Goal: Information Seeking & Learning: Learn about a topic

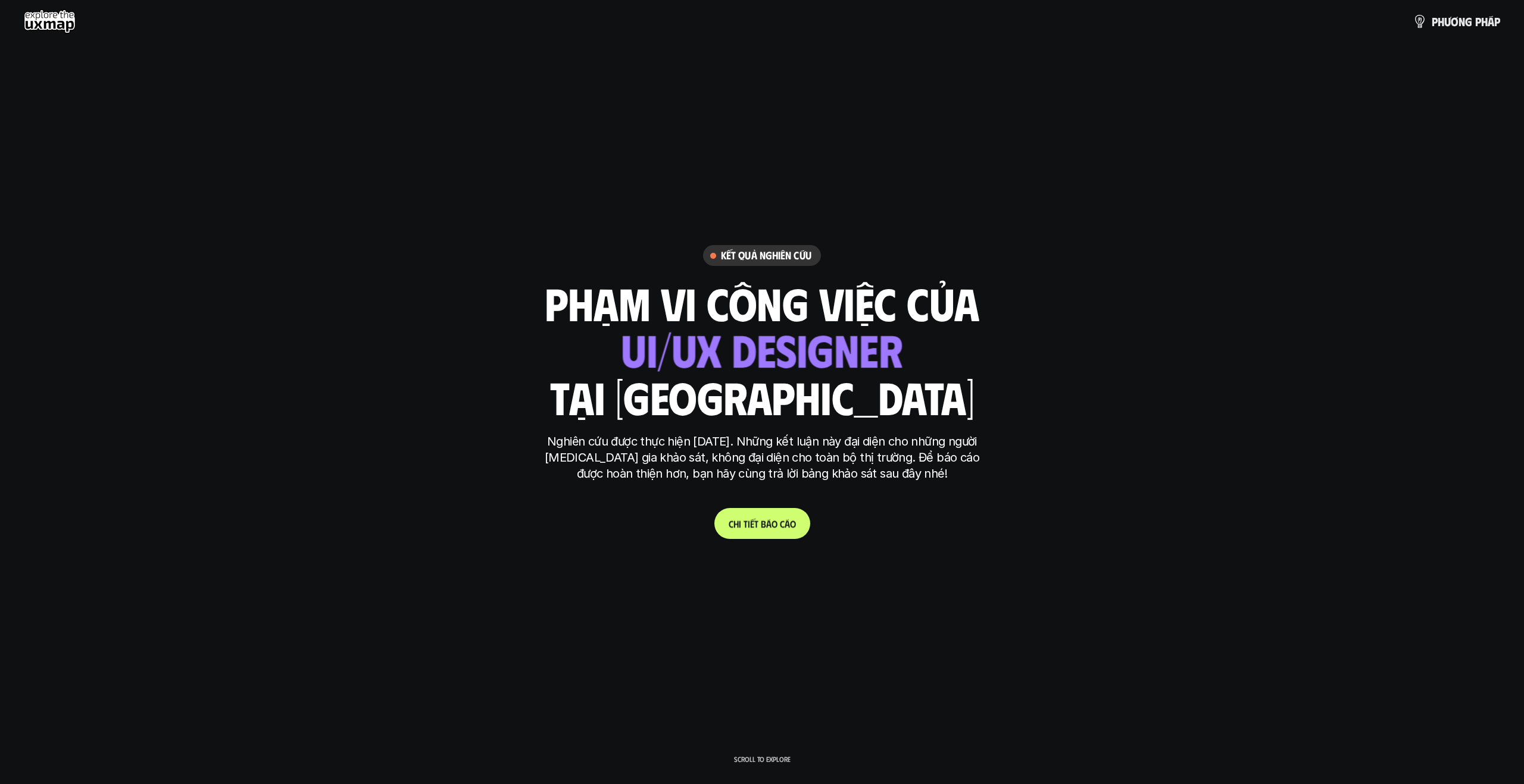
click at [774, 523] on p "C h i t i ế t b á o c á o" at bounding box center [762, 524] width 67 height 11
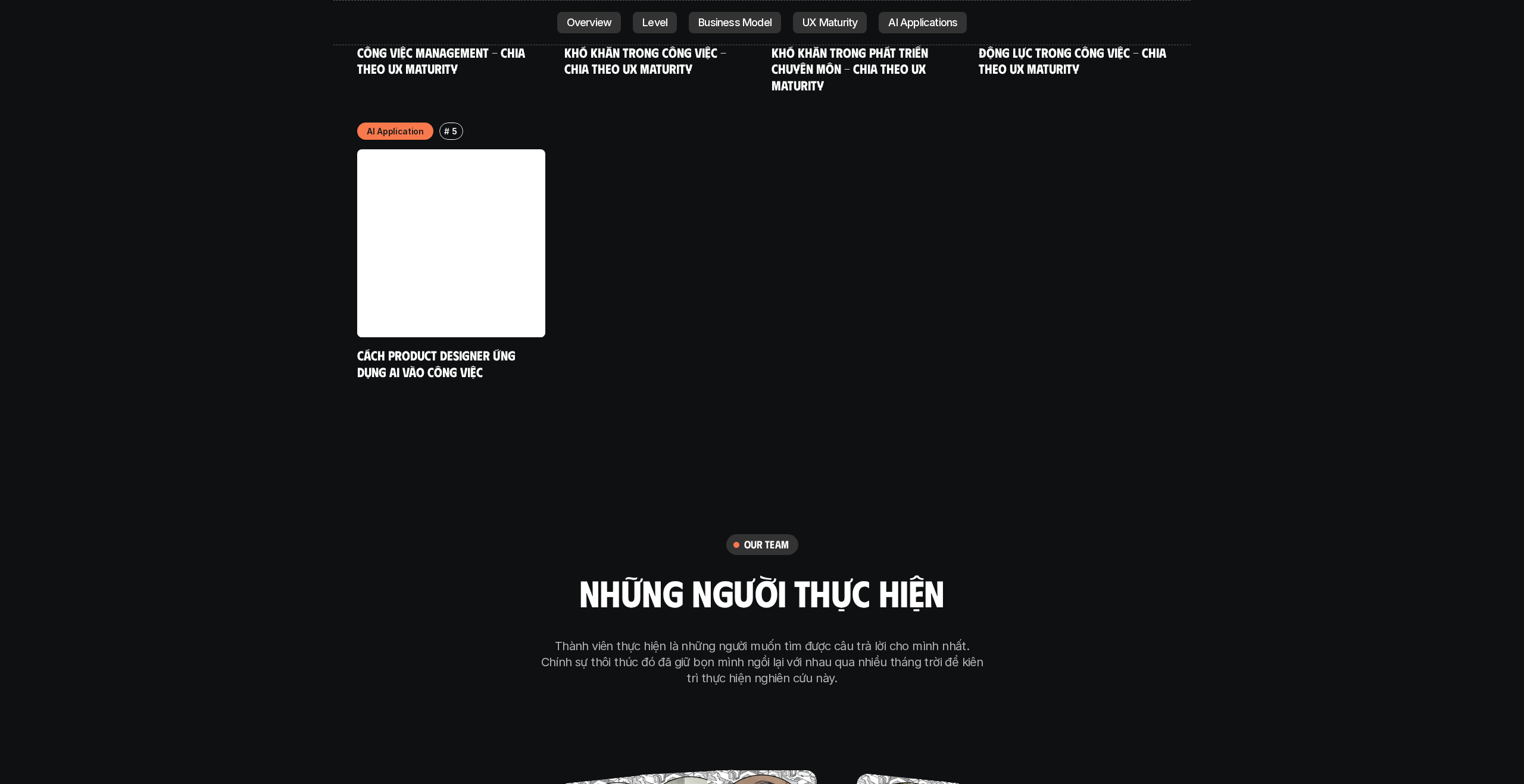
scroll to position [6715, 0]
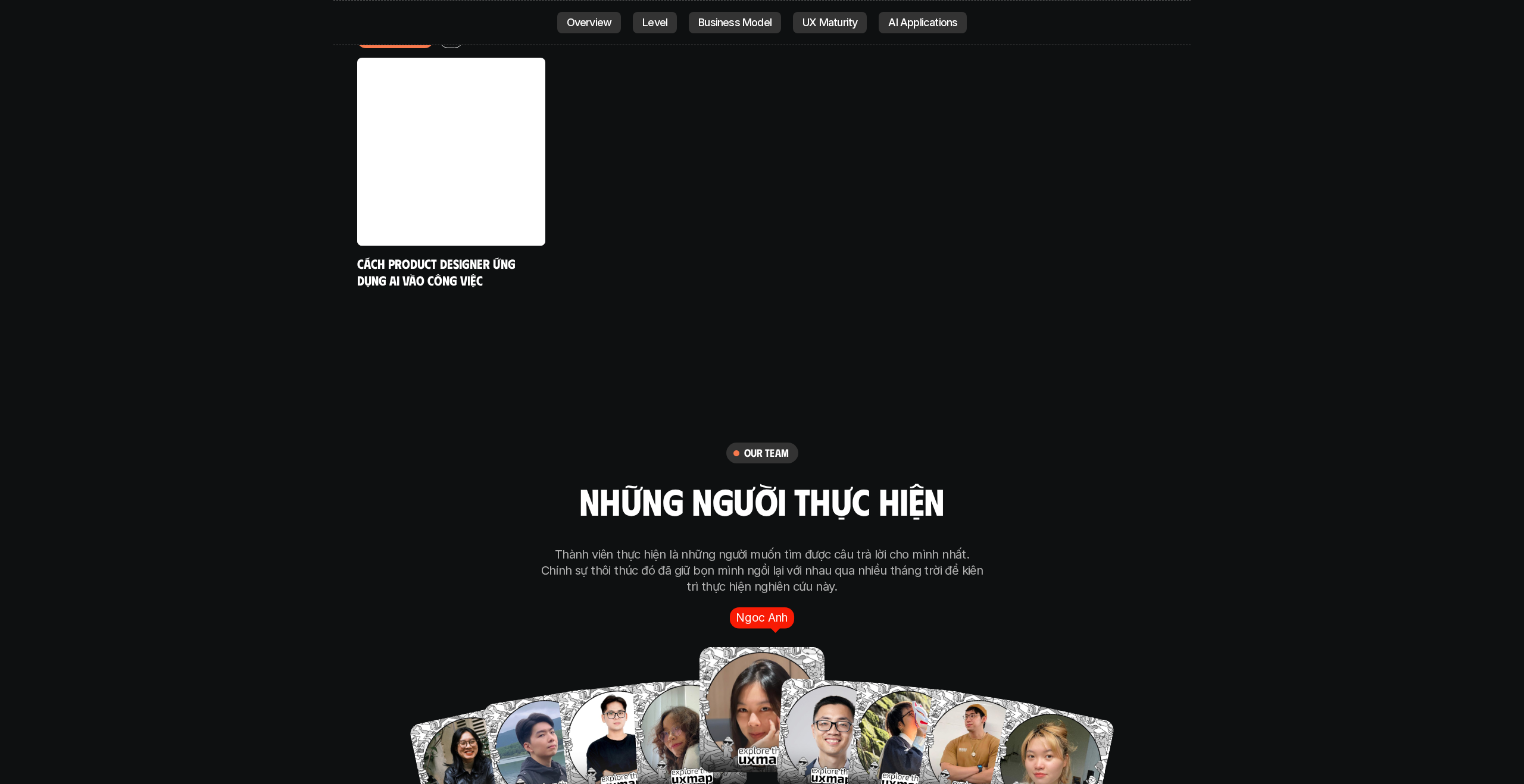
click at [728, 652] on img at bounding box center [762, 710] width 125 height 125
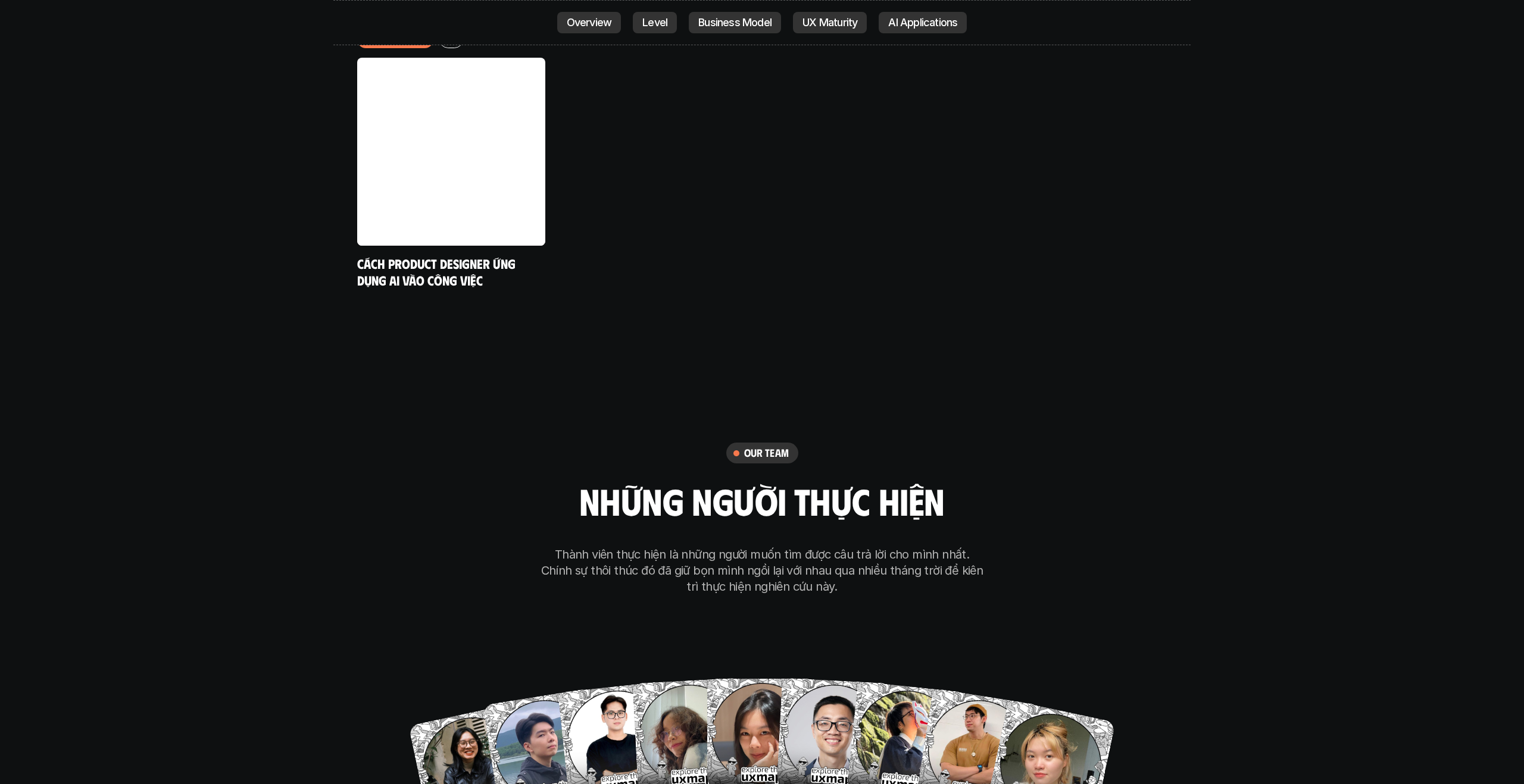
click at [974, 546] on p "Thành viên thực hiện là những người muốn tìm được câu trả lời cho mình nhất. Ch…" at bounding box center [762, 570] width 447 height 48
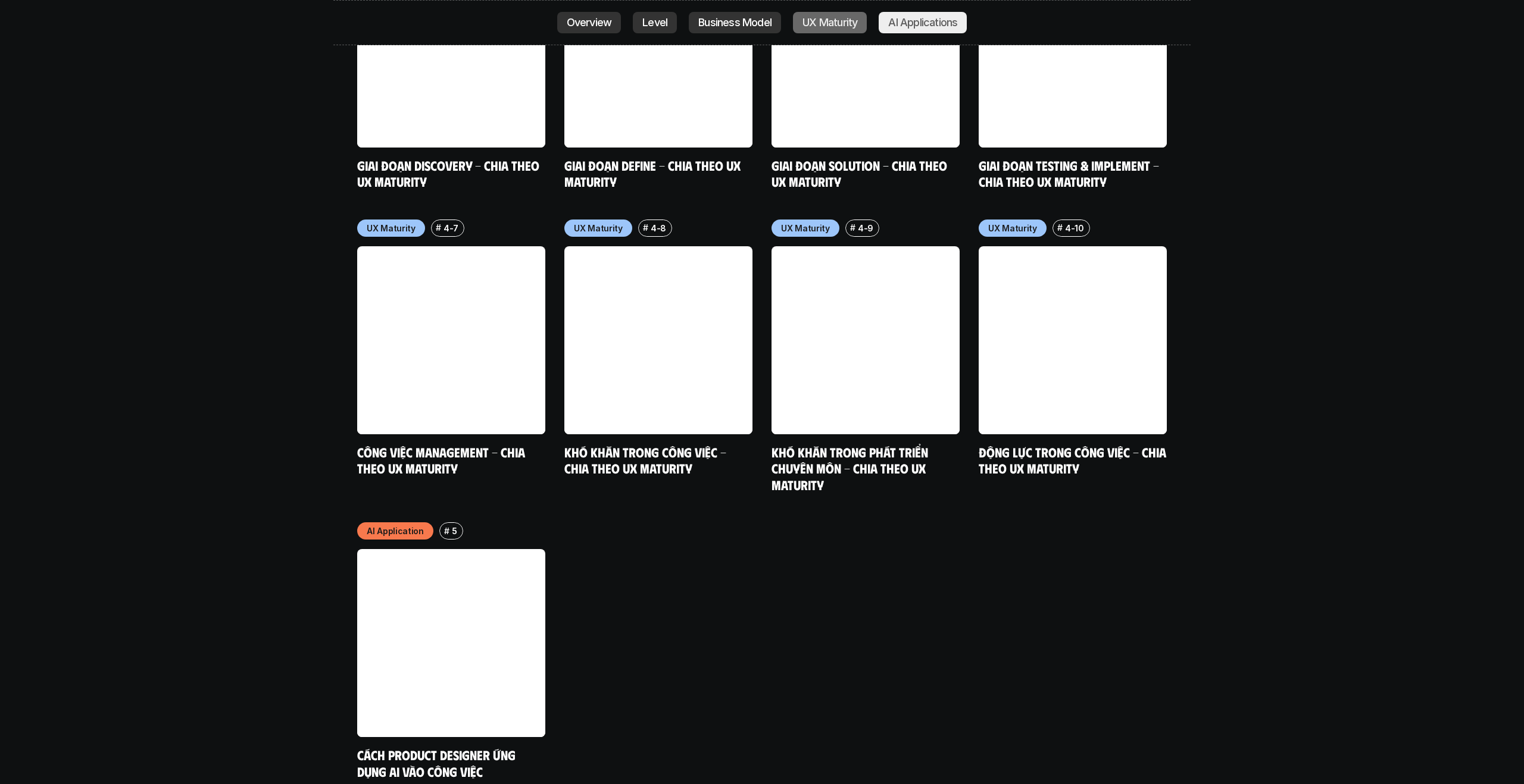
scroll to position [6218, 0]
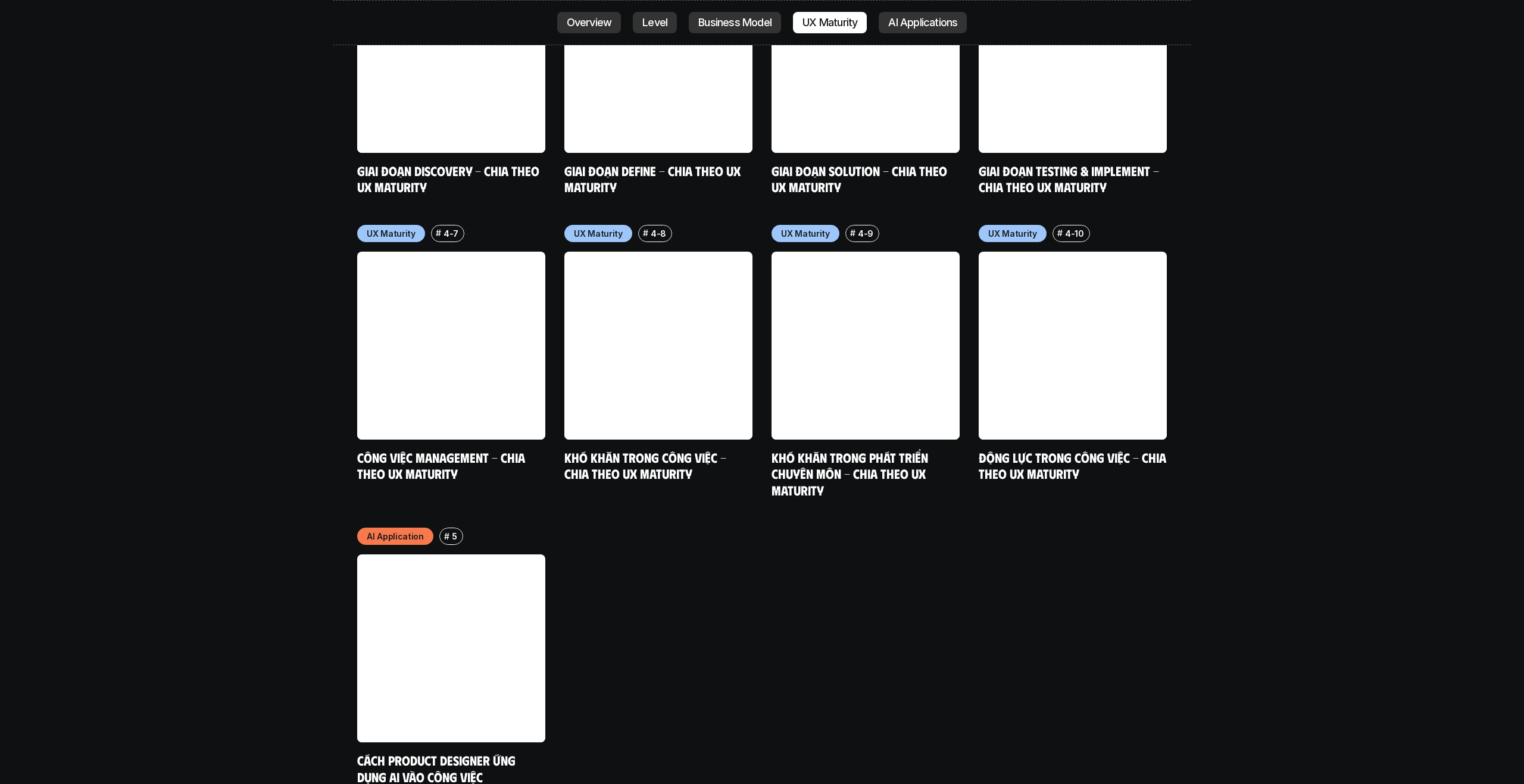
click at [869, 585] on div "AI Application # 5 Cách Product Designer ứng dụng AI vào công việc" at bounding box center [762, 656] width 809 height 257
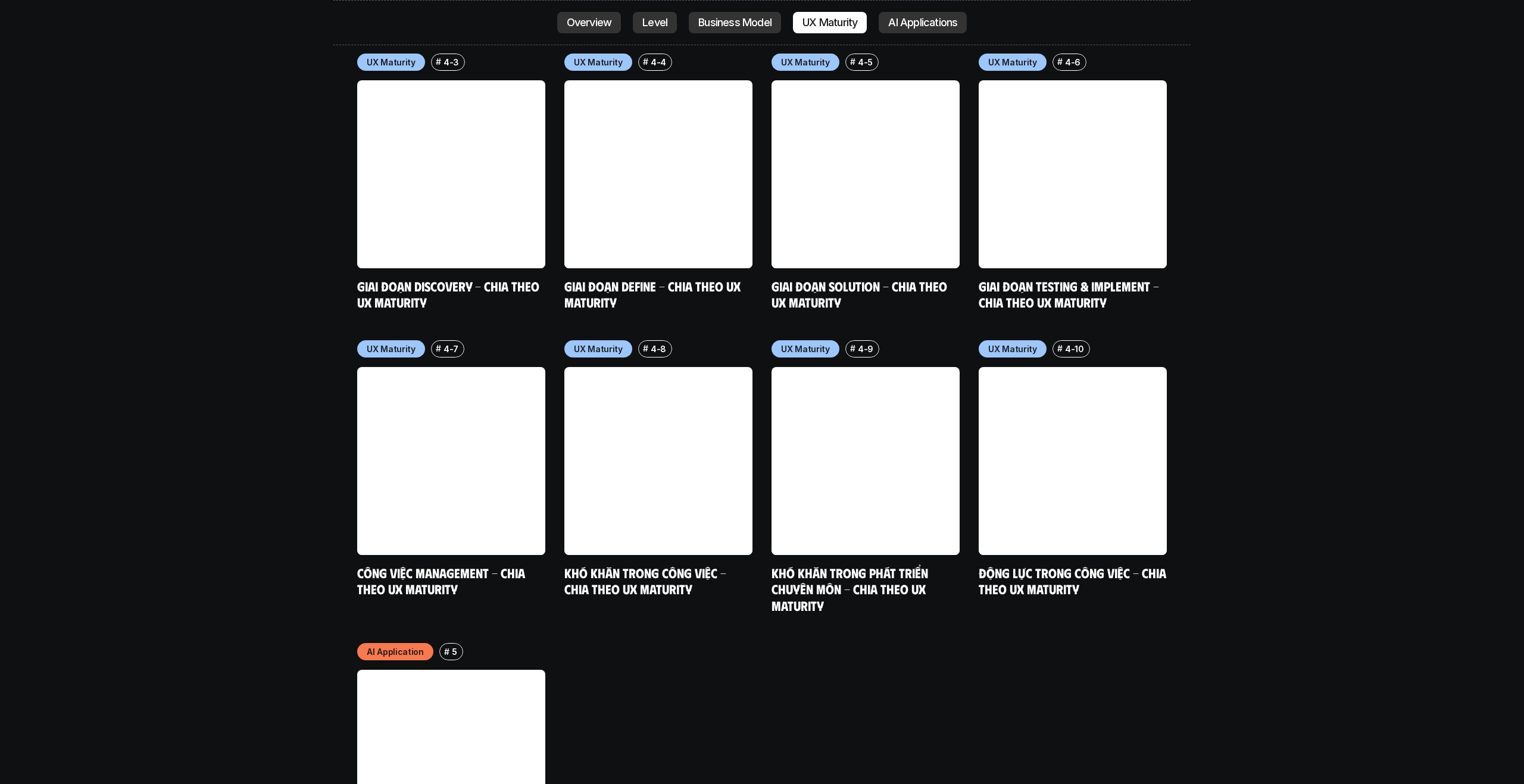
scroll to position [6099, 0]
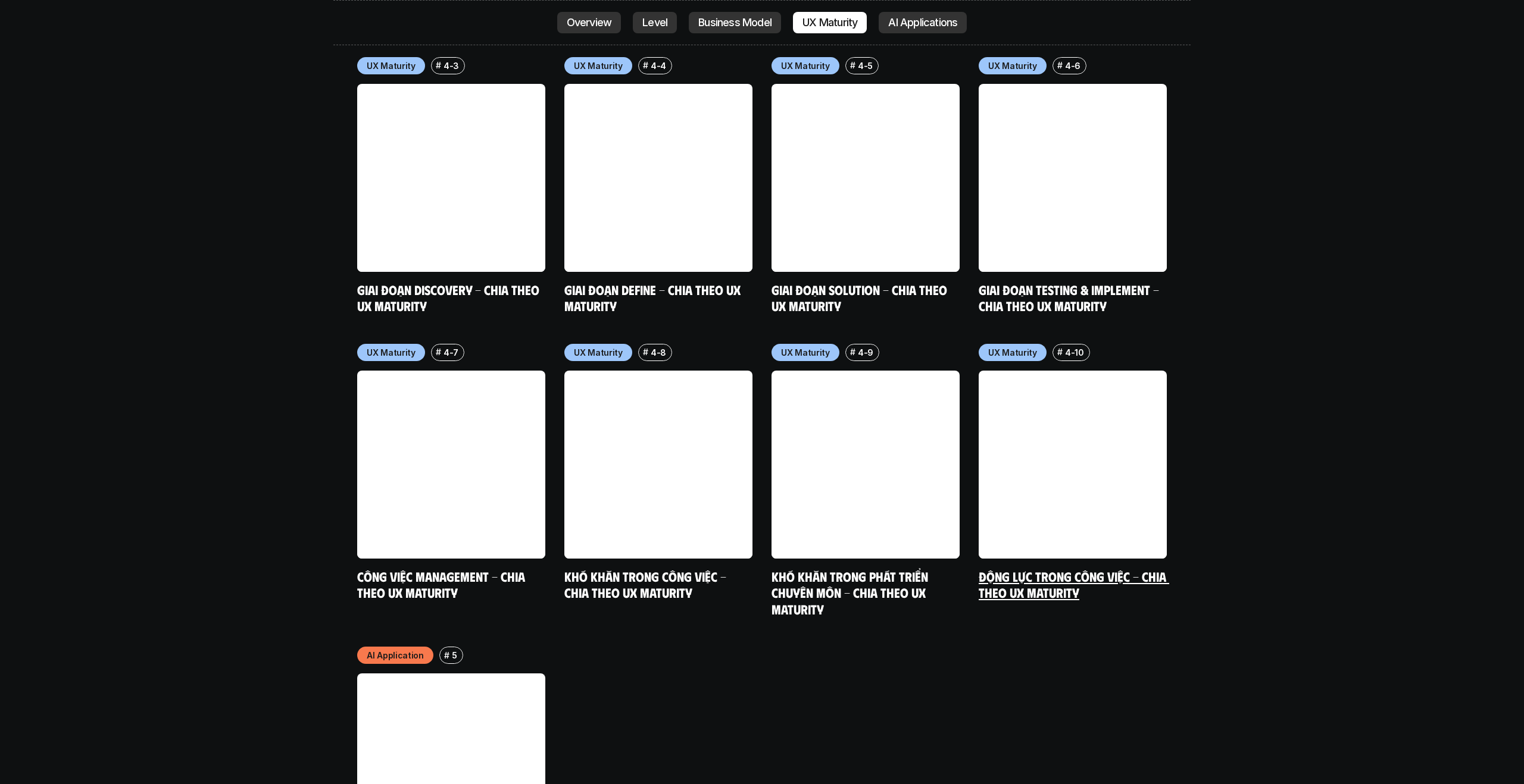
click at [1061, 568] on link "Động lực trong công việc - Chia theo UX Maturity" at bounding box center [1074, 584] width 191 height 33
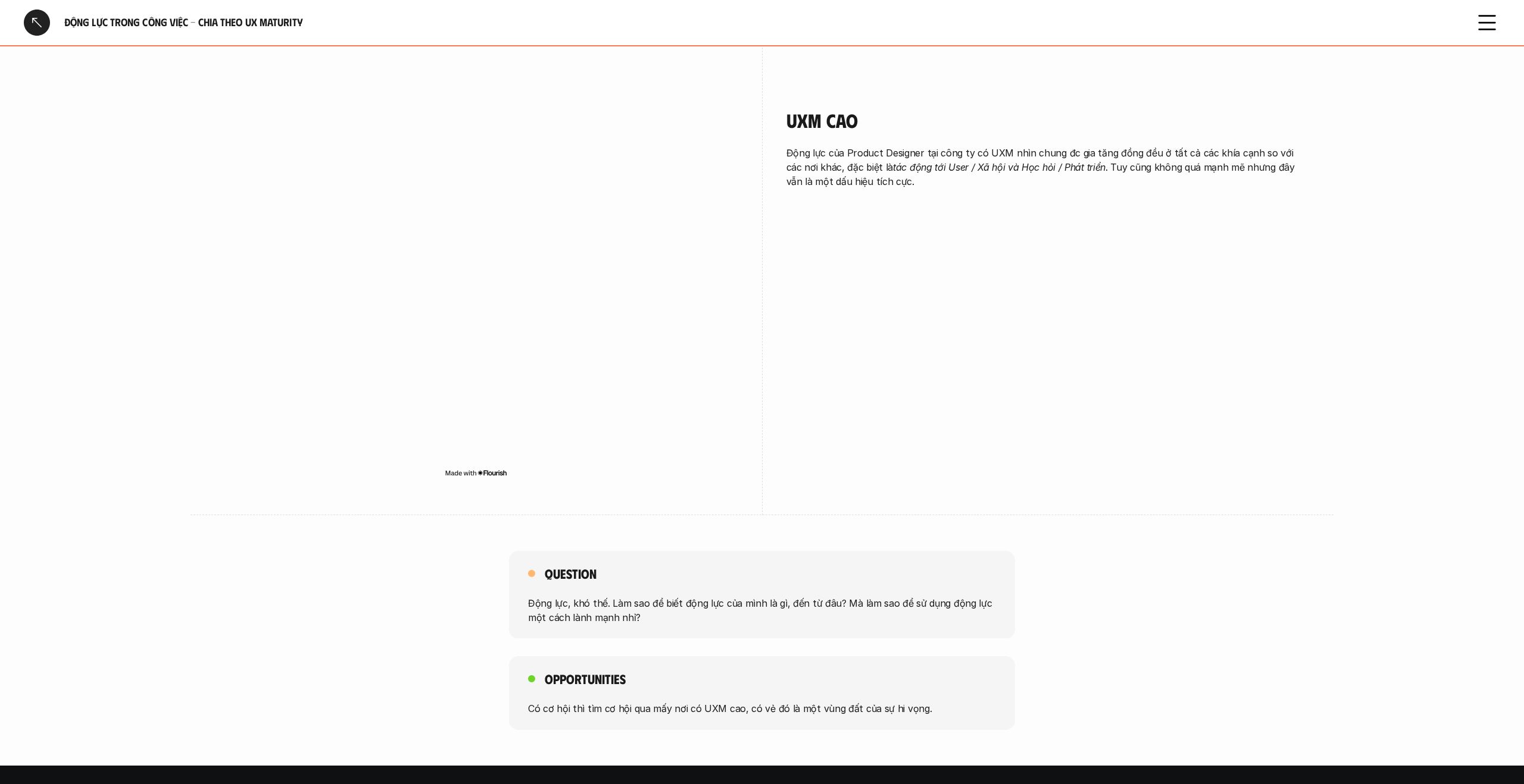
scroll to position [1508, 0]
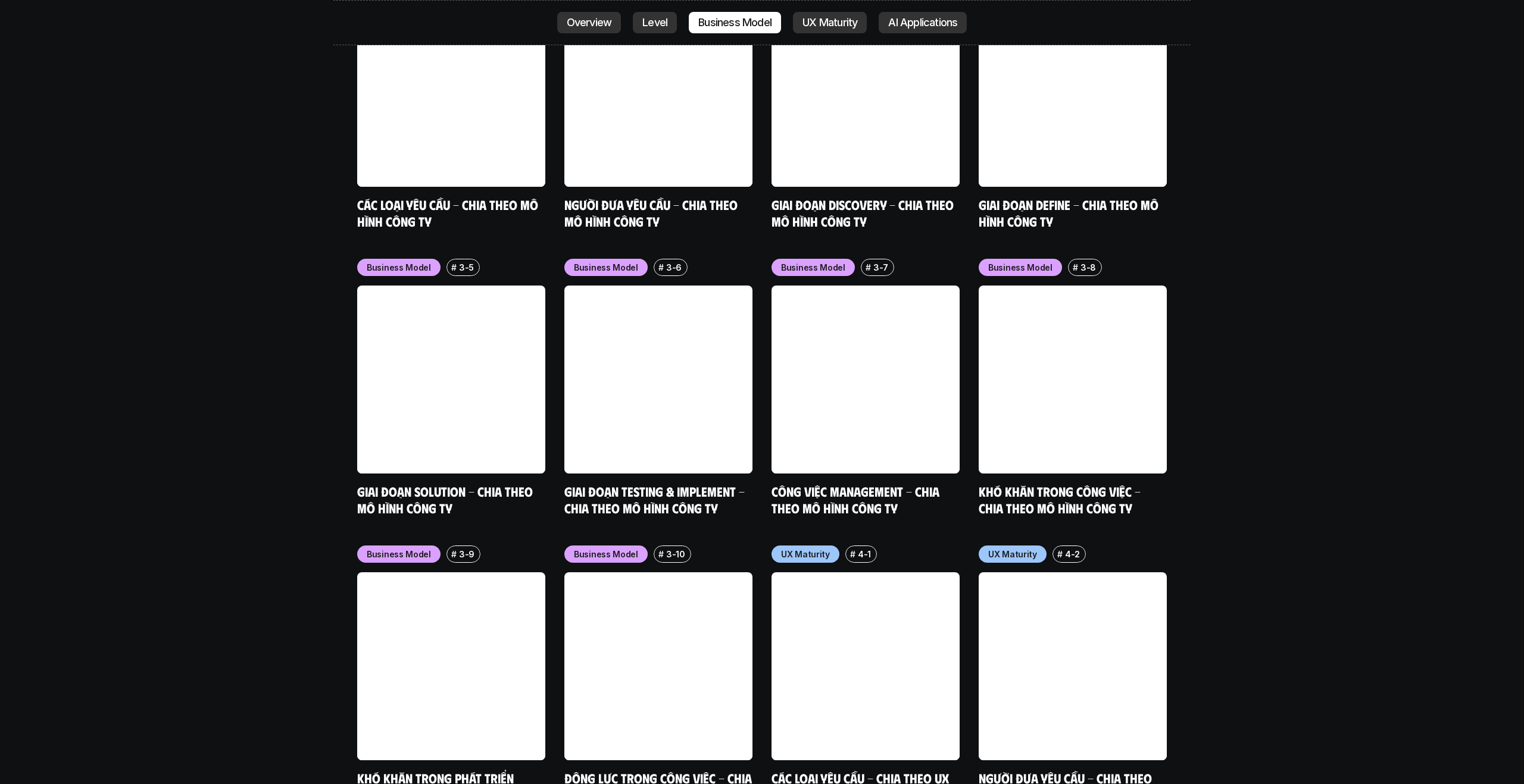
scroll to position [5326, 0]
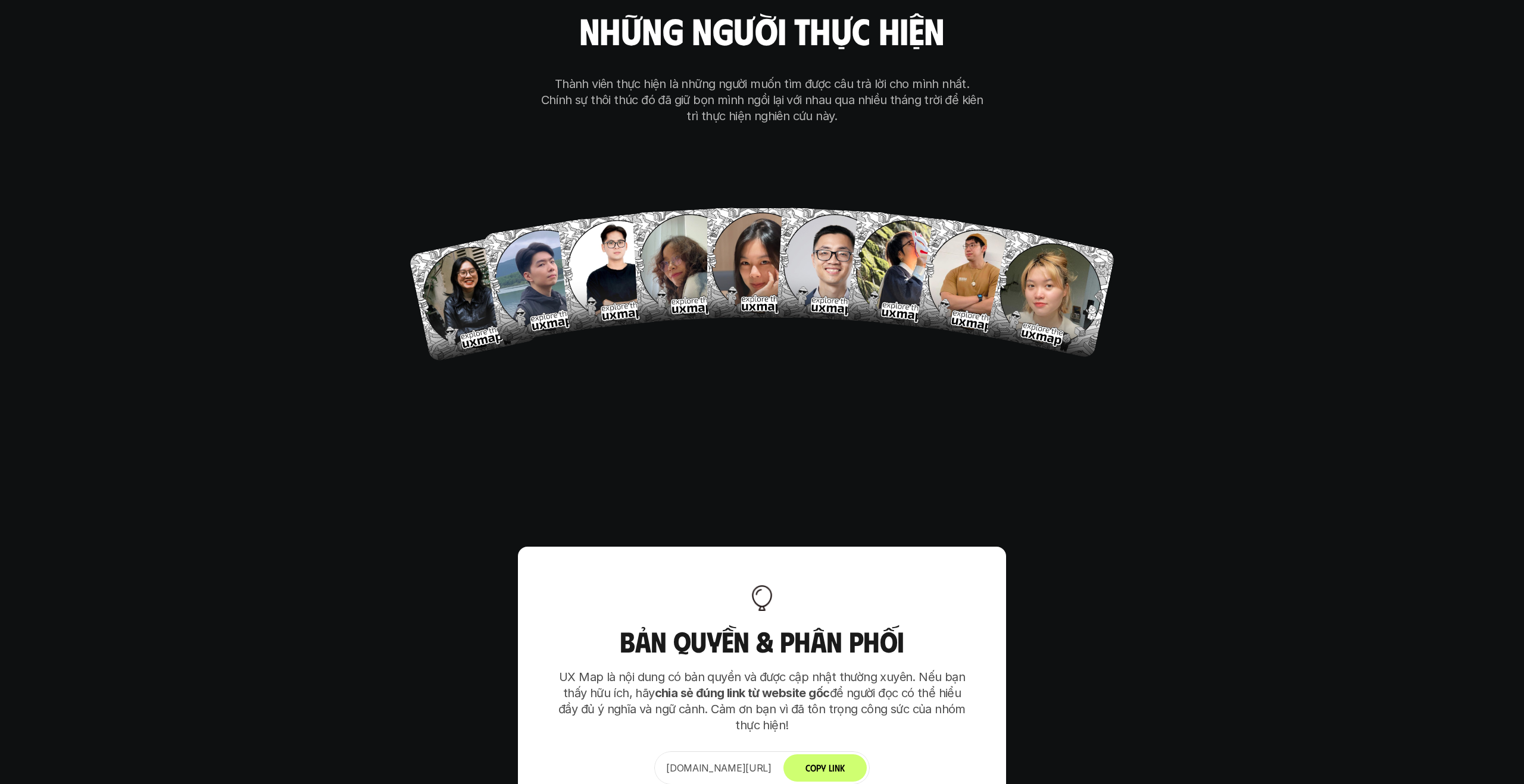
scroll to position [7174, 0]
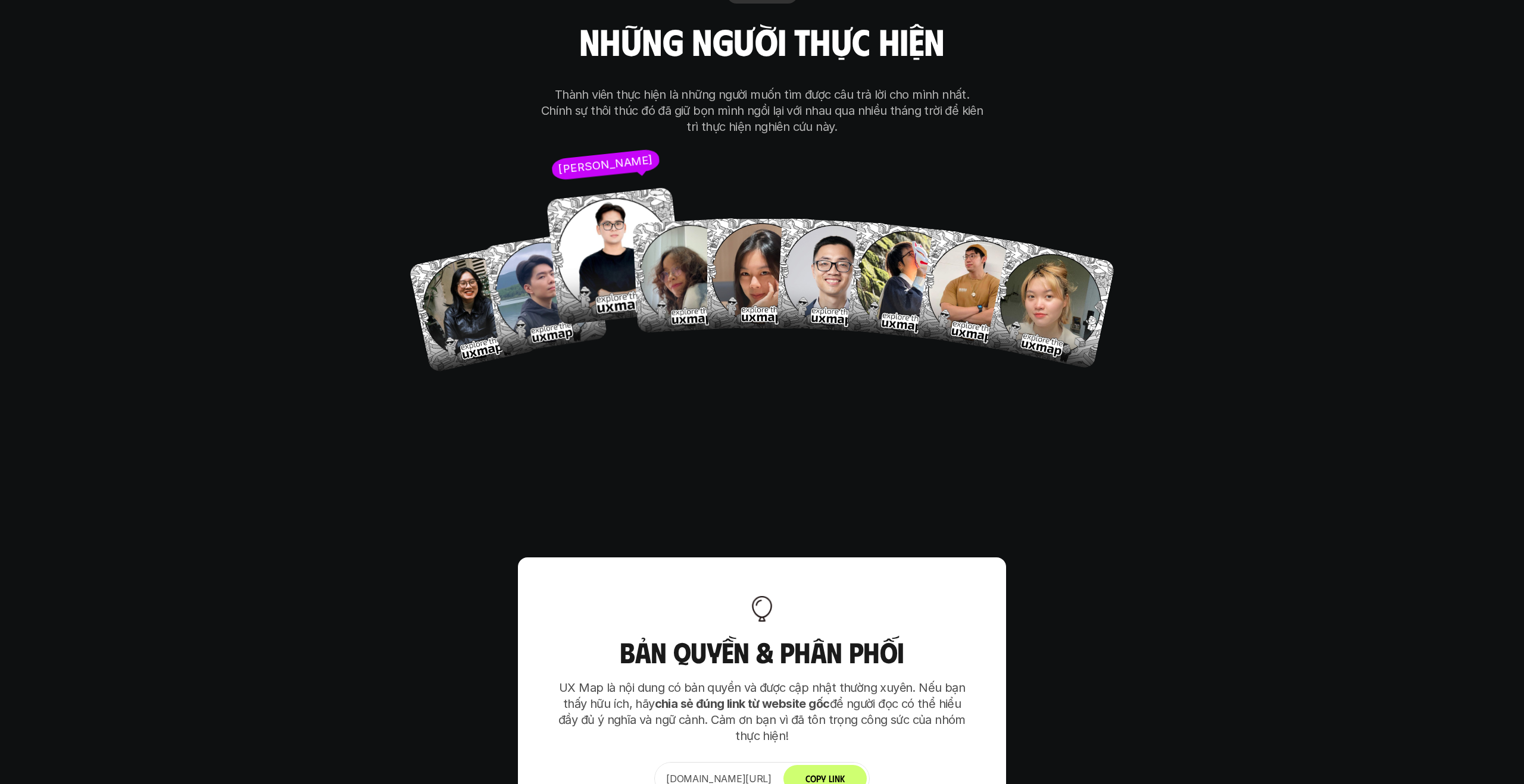
click at [606, 221] on img at bounding box center [615, 257] width 138 height 138
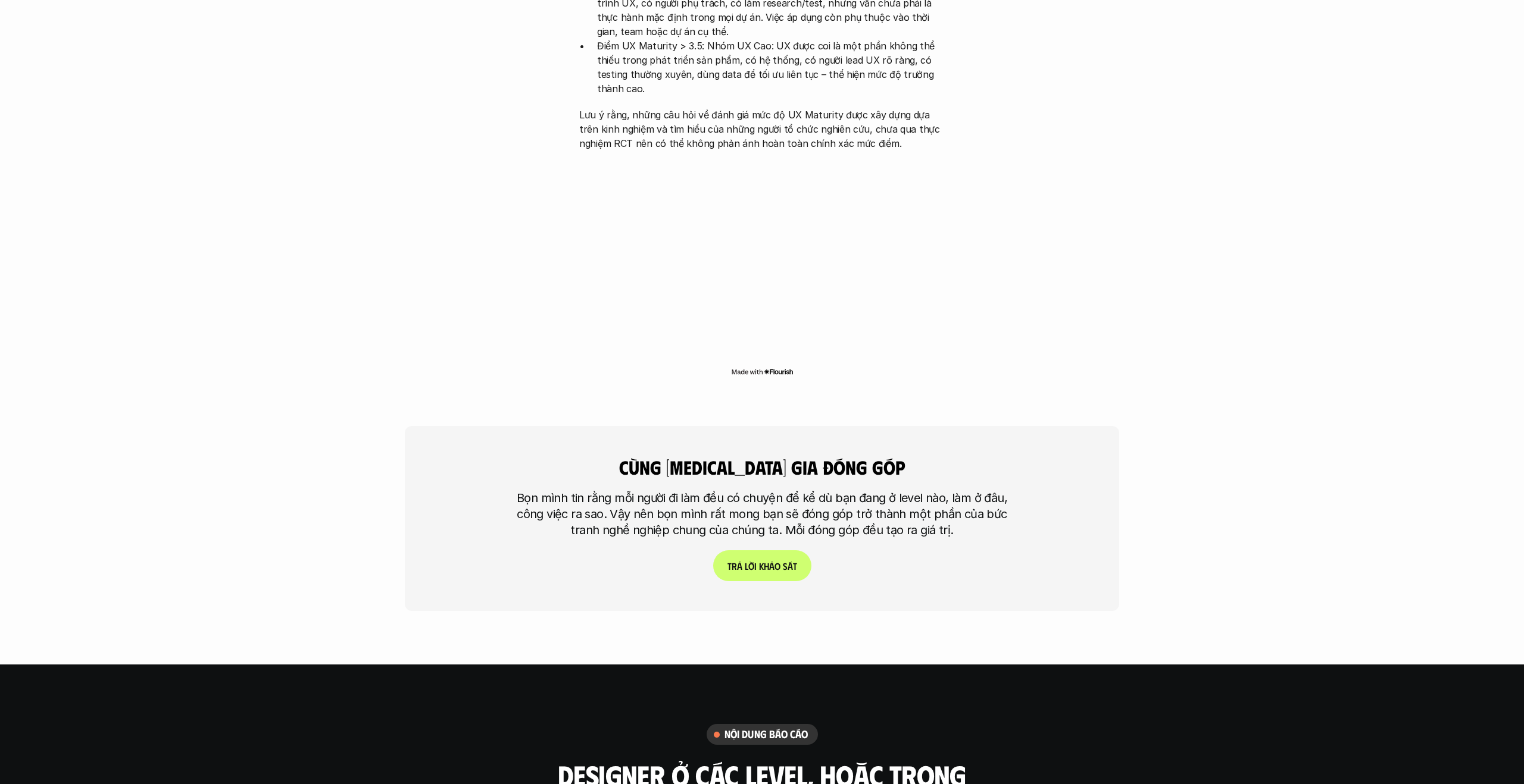
scroll to position [2896, 0]
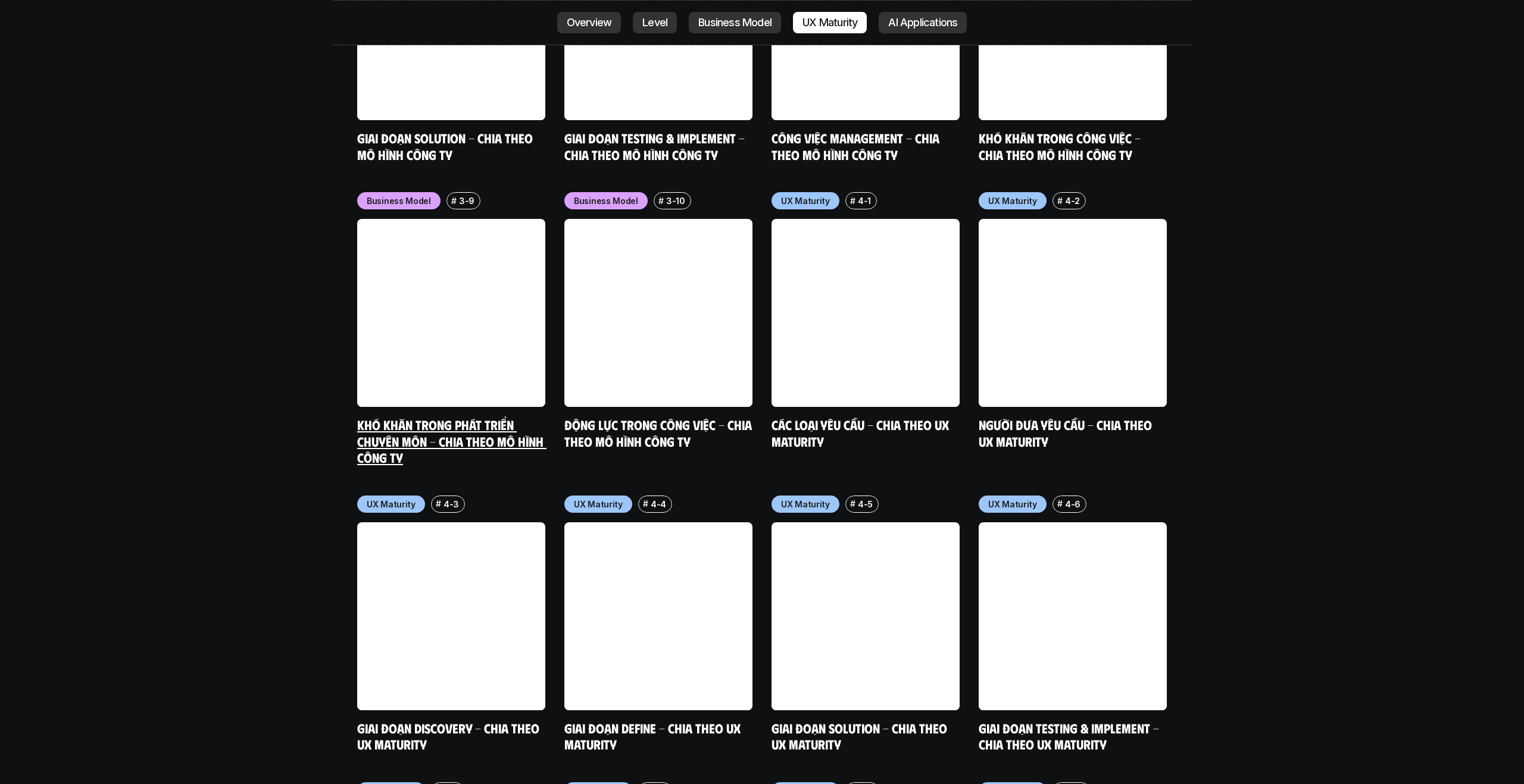
scroll to position [5662, 0]
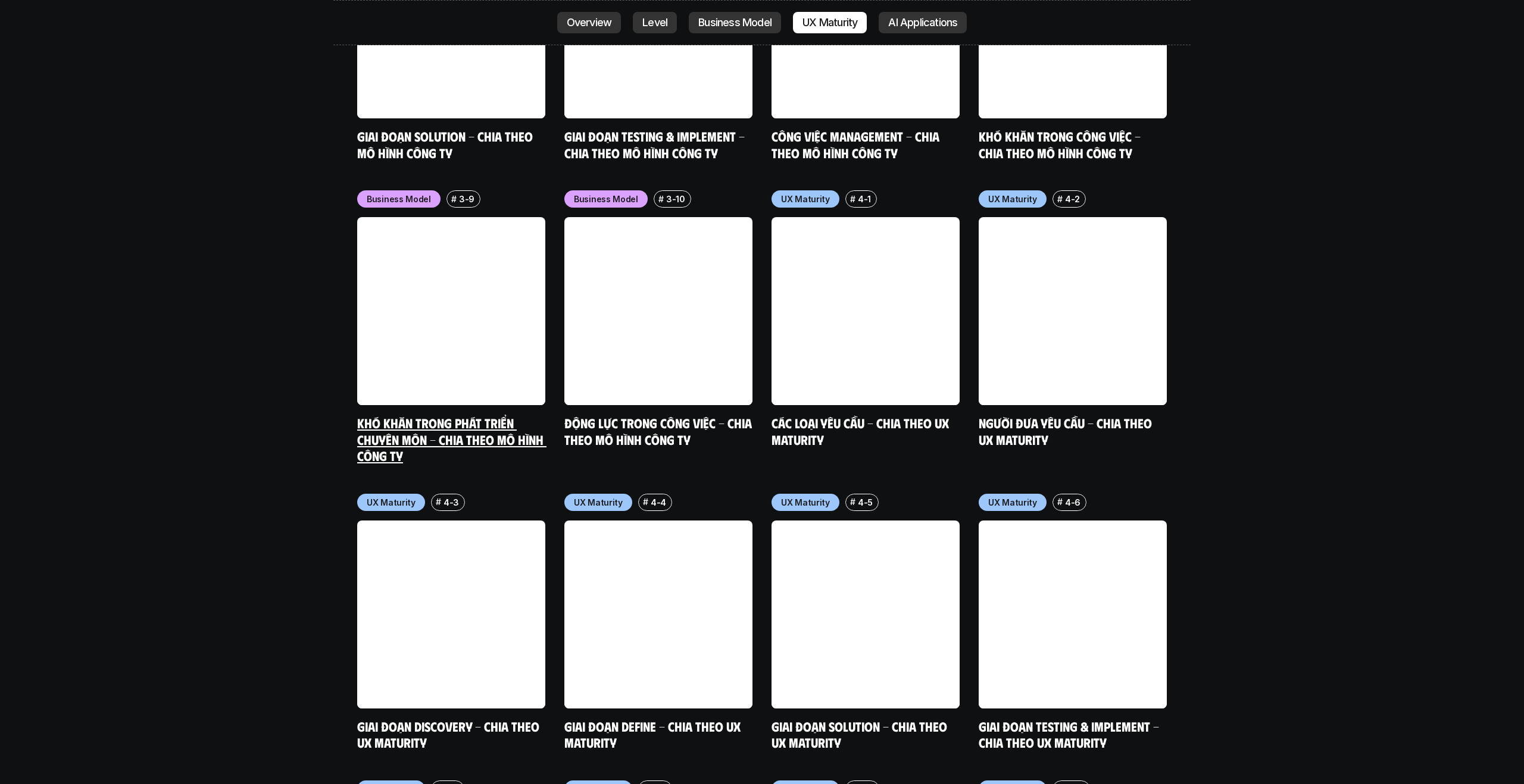
click at [453, 415] on link "Khó khăn trong phát triển chuyên môn - Chia theo mô hình công ty" at bounding box center [452, 439] width 189 height 49
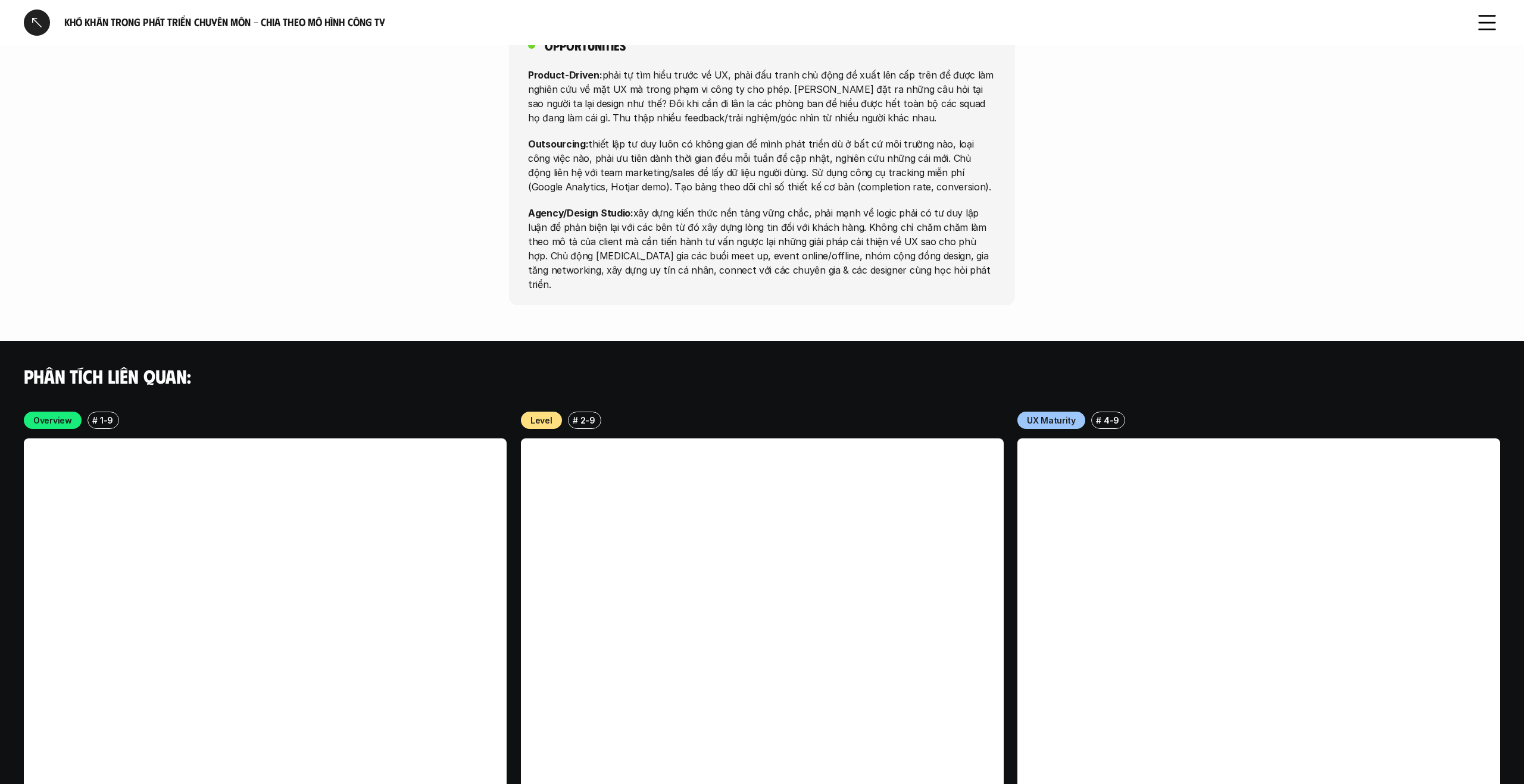
scroll to position [2667, 0]
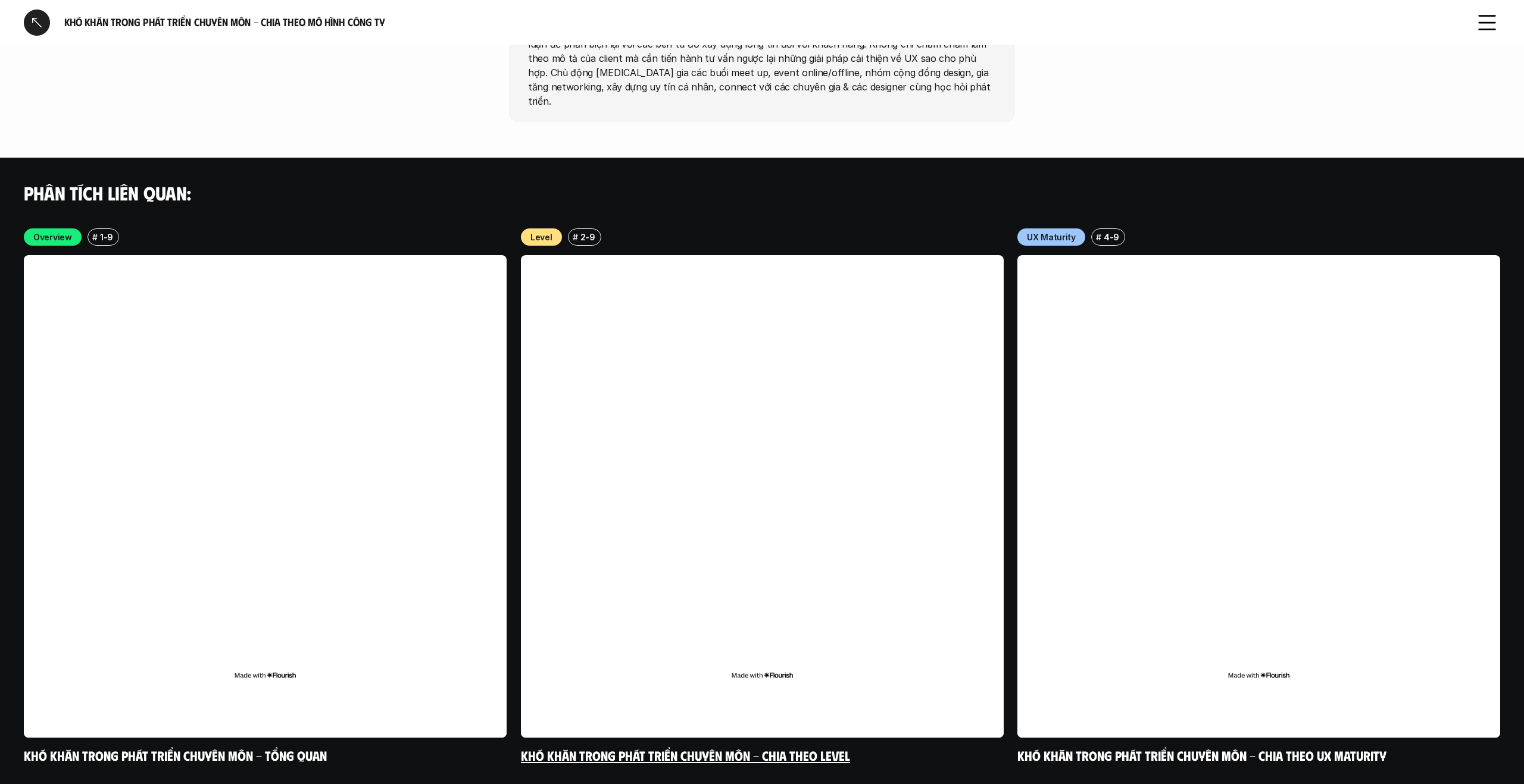
click at [653, 436] on link at bounding box center [762, 496] width 483 height 483
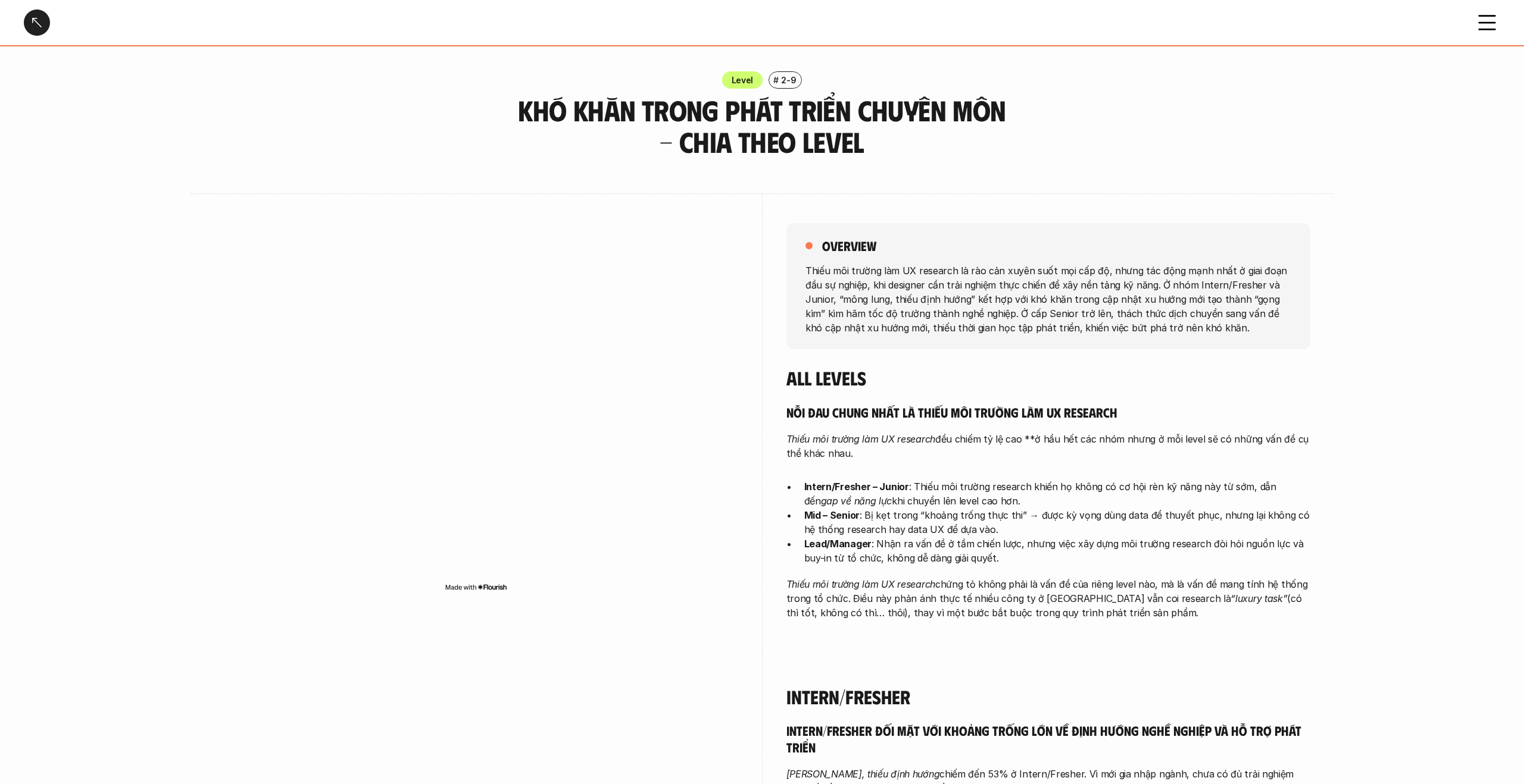
click at [235, 102] on div "Level # 2-9 Khó khăn trong phát triển chuyên môn - Chia theo level" at bounding box center [762, 114] width 1524 height 86
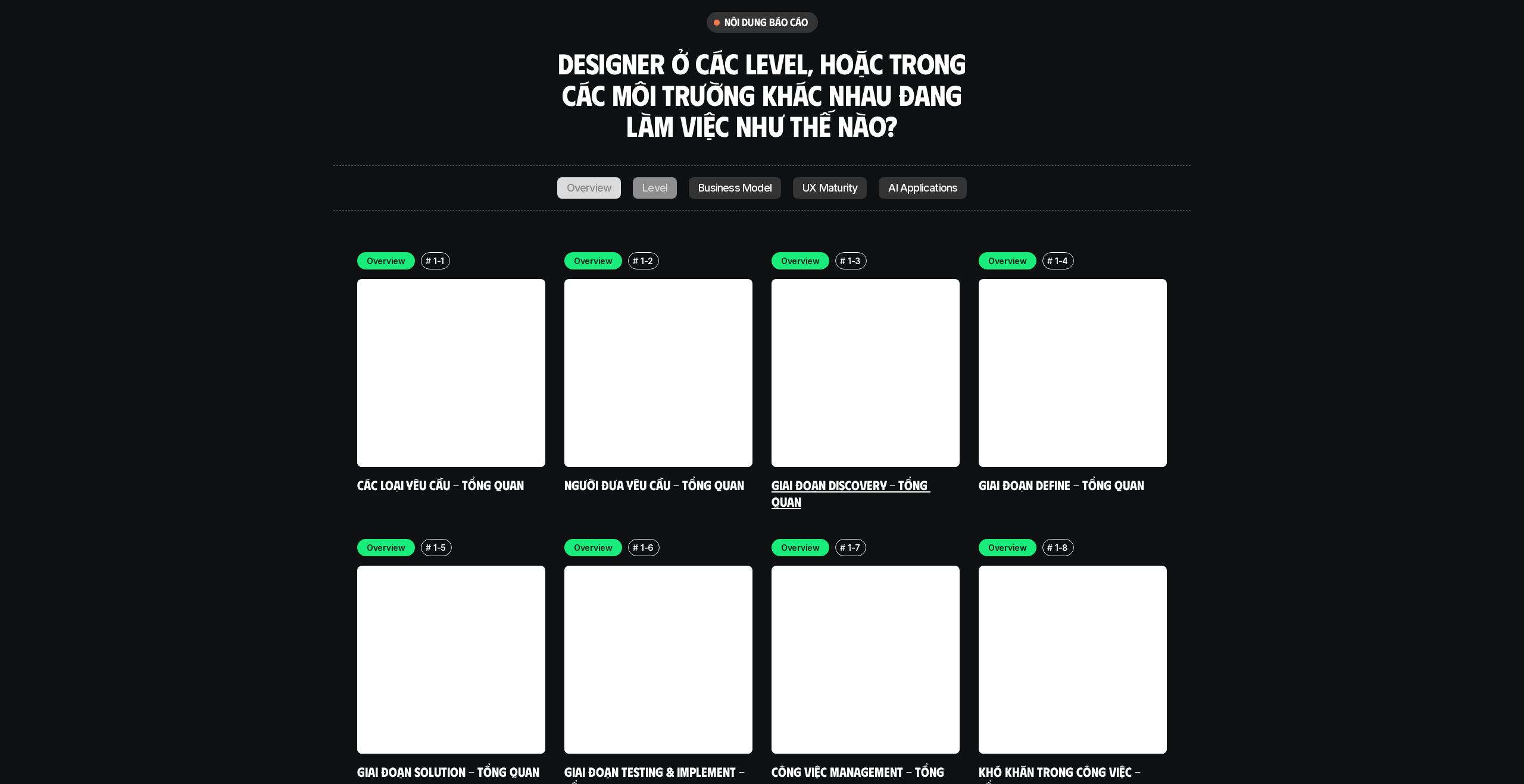
scroll to position [3498, 0]
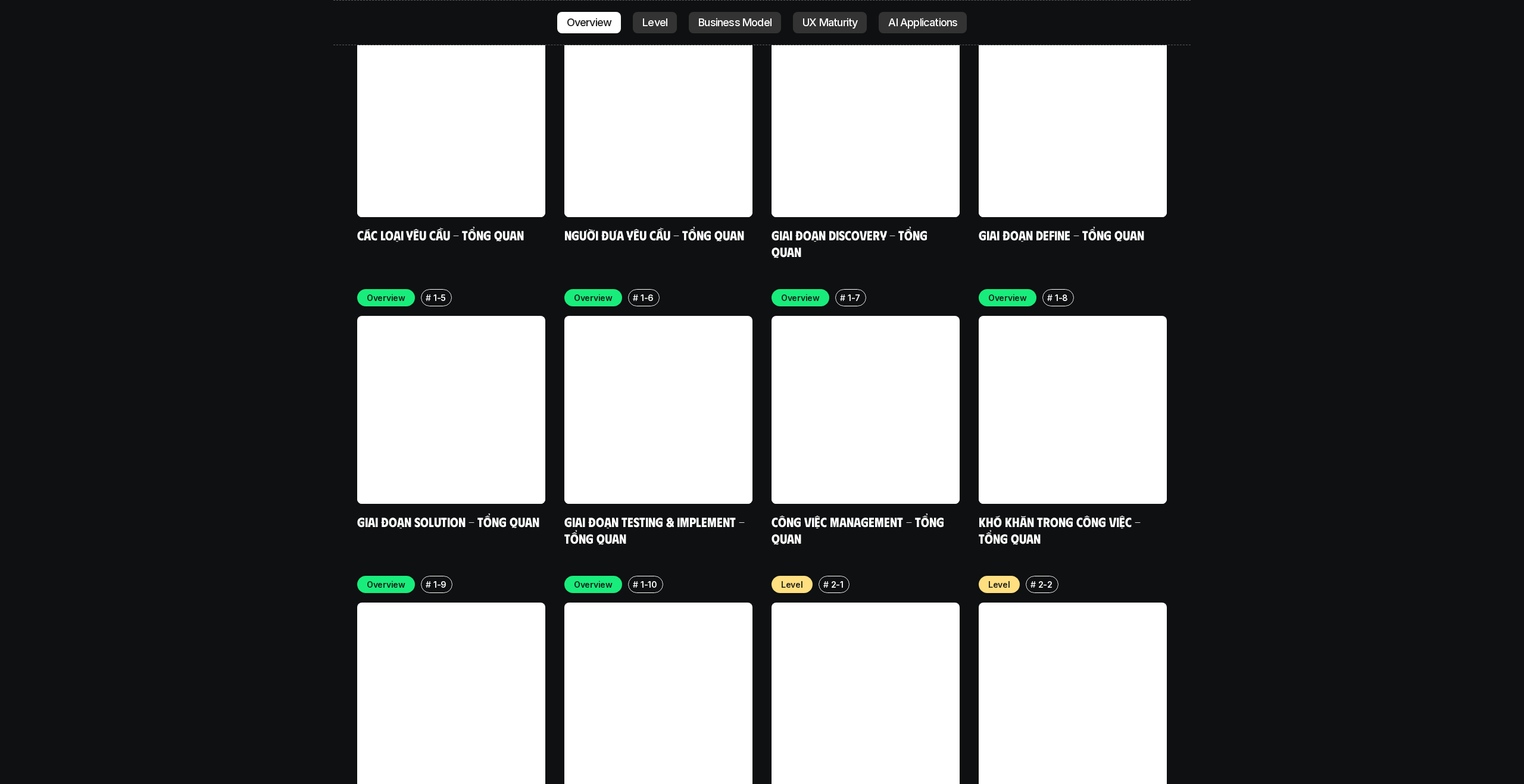
scroll to position [4042, 0]
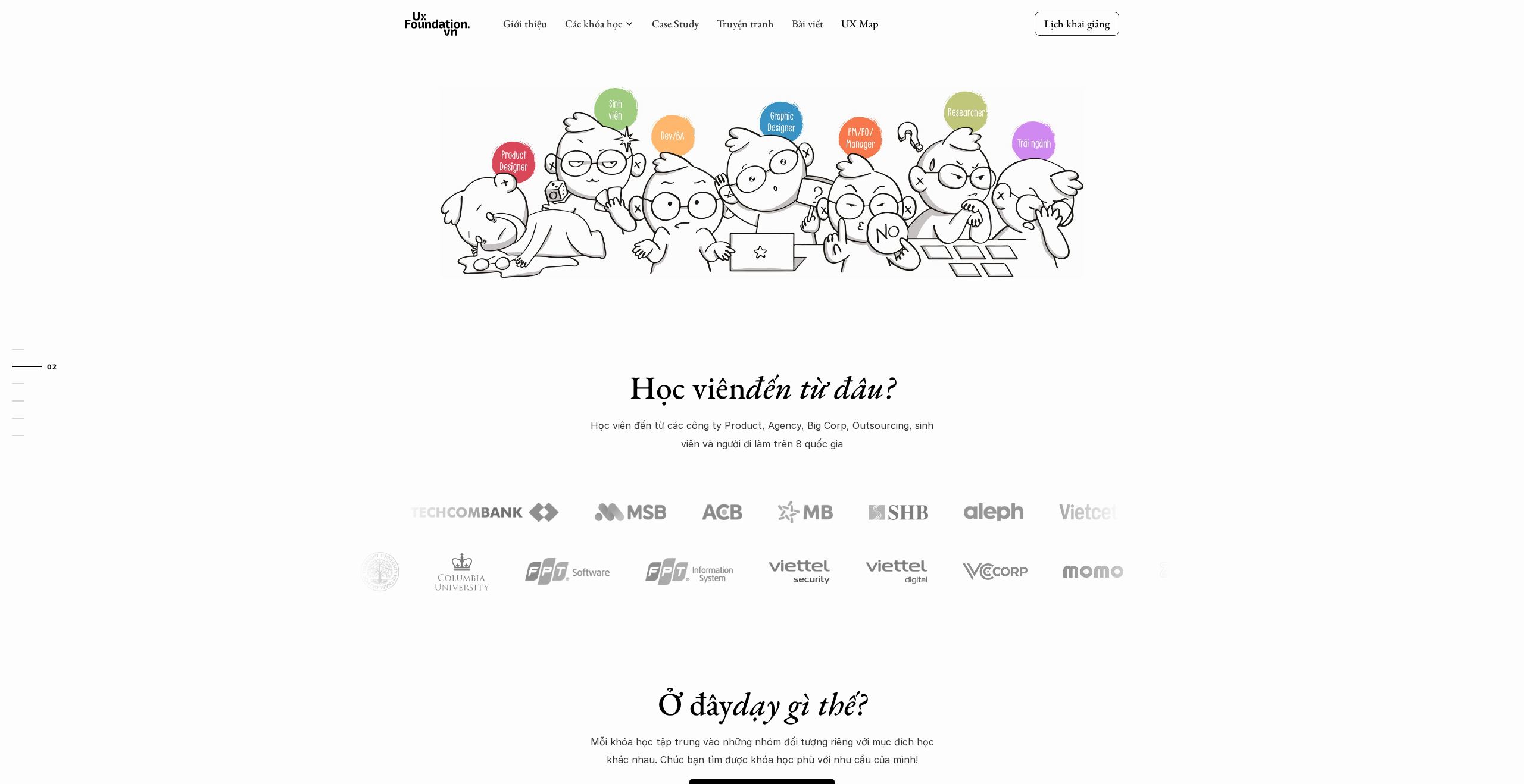
scroll to position [265, 0]
